Goal: Navigation & Orientation: Understand site structure

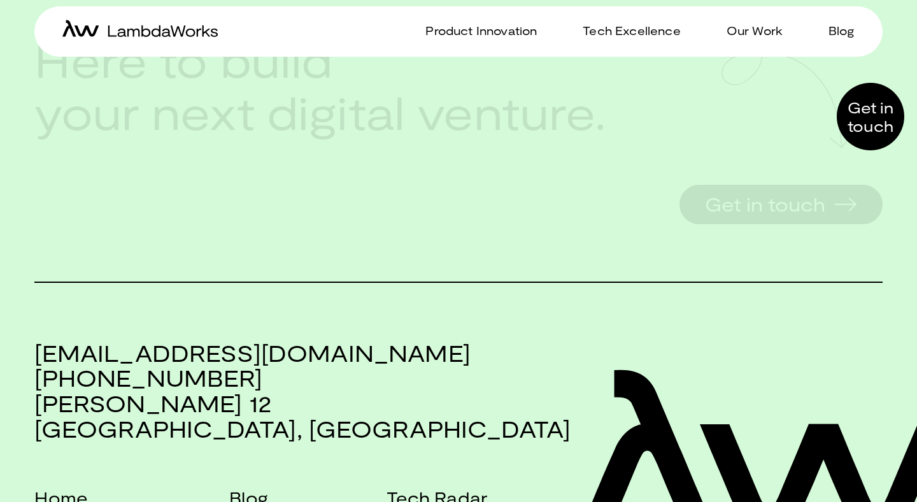
scroll to position [2738, 0]
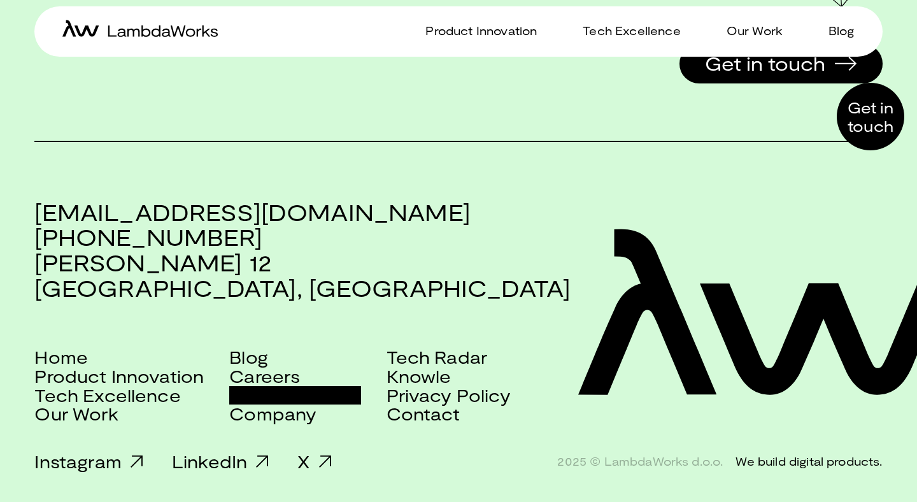
click at [299, 393] on link "Scala Services" at bounding box center [294, 395] width 131 height 19
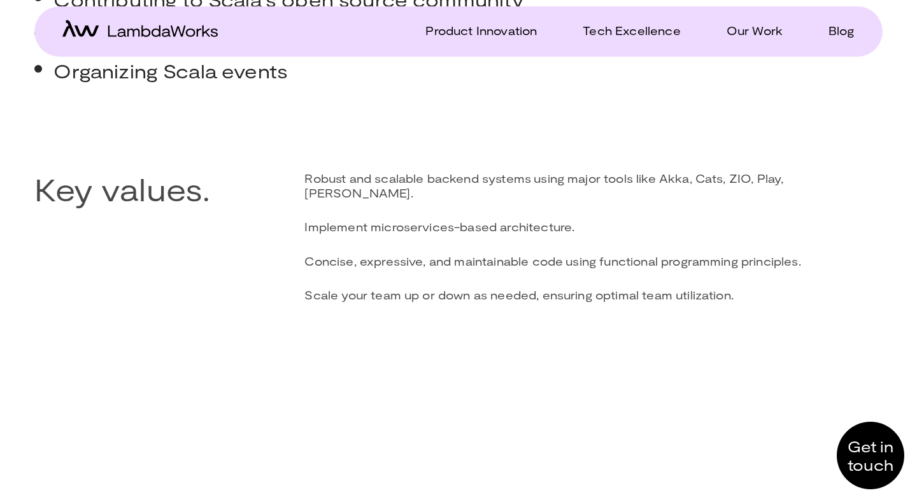
scroll to position [719, 0]
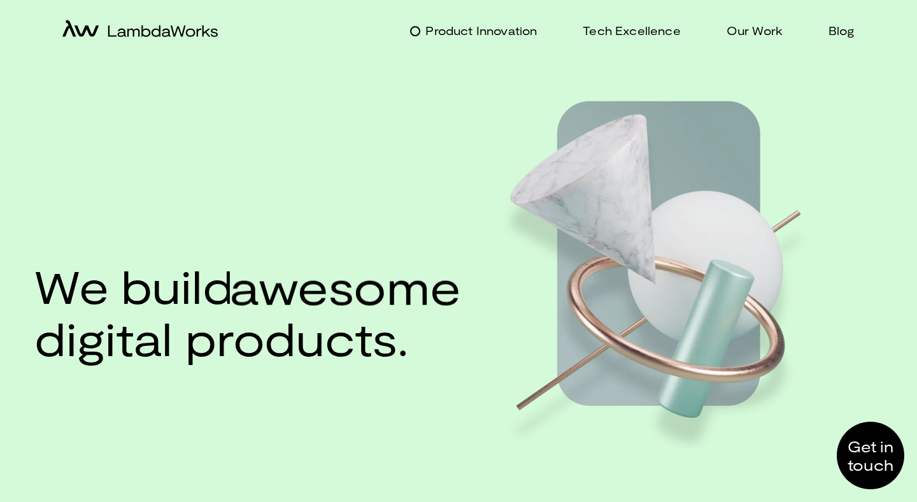
click at [525, 31] on p "Product Innovation" at bounding box center [480, 31] width 111 height 18
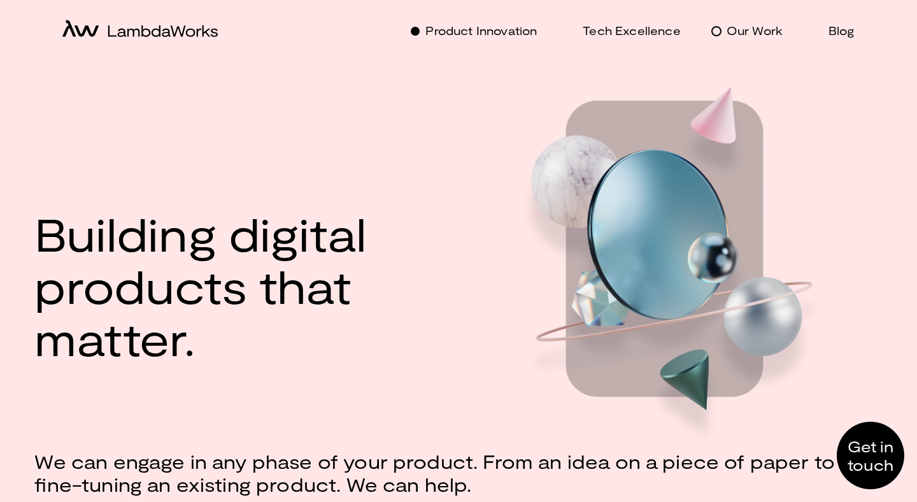
click at [740, 36] on p "Our Work" at bounding box center [754, 31] width 56 height 18
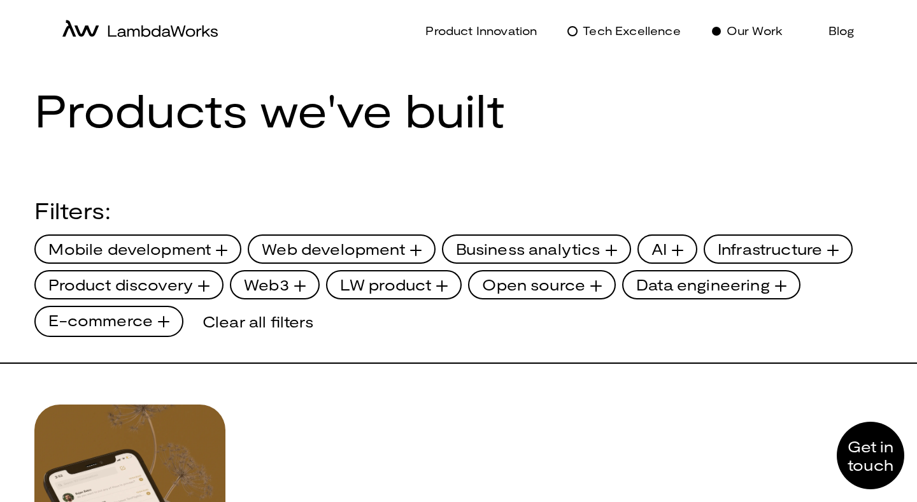
click at [628, 32] on p "Tech Excellence" at bounding box center [631, 31] width 97 height 18
